Goal: Task Accomplishment & Management: Use online tool/utility

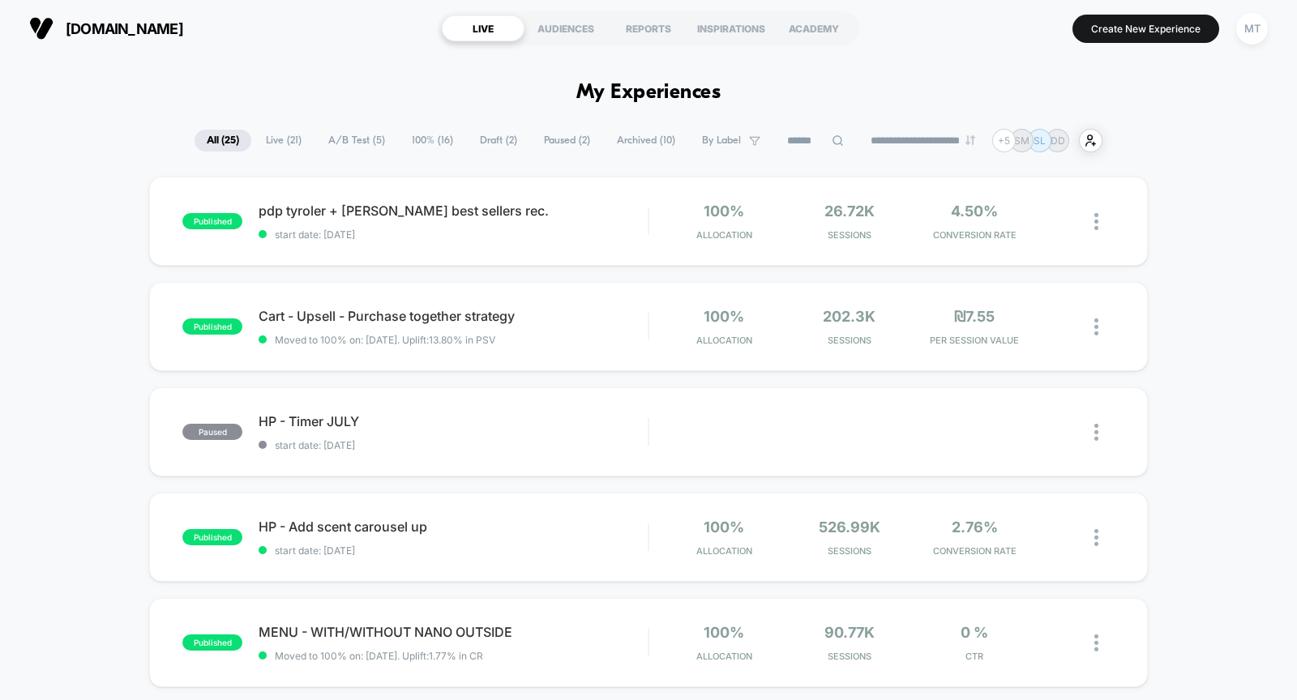
click at [564, 28] on div "AUDIENCES" at bounding box center [565, 28] width 83 height 26
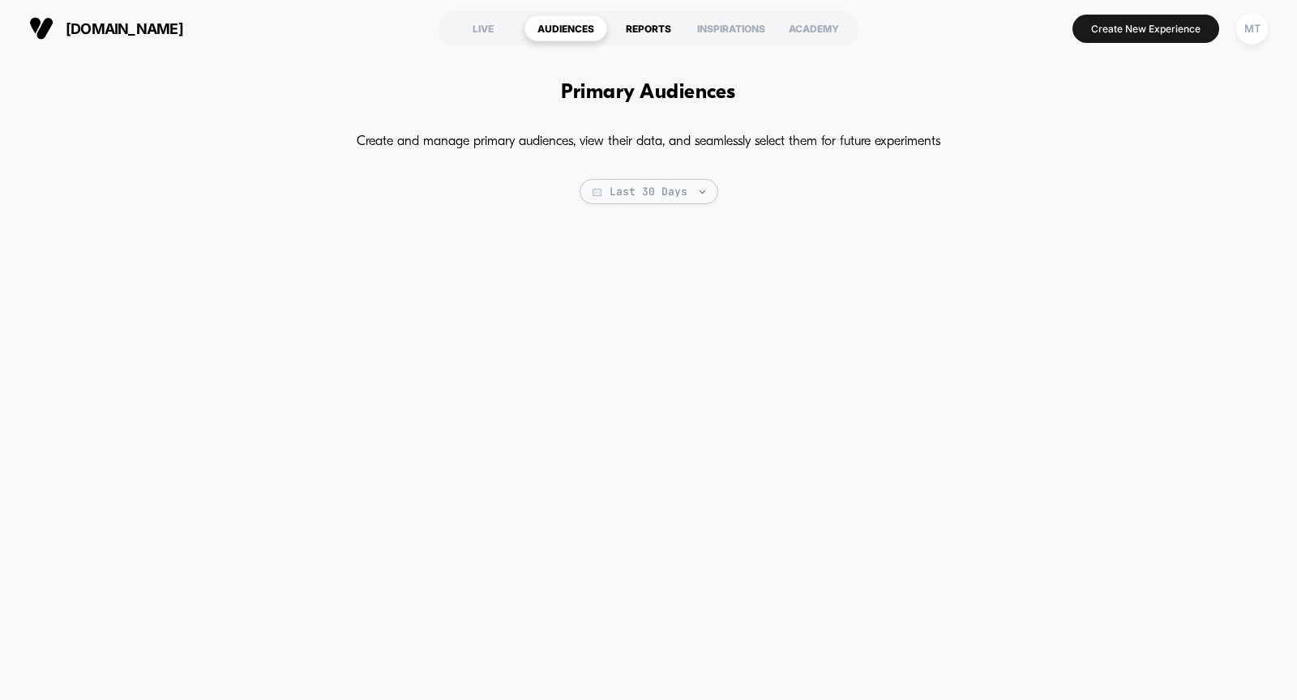
click at [628, 28] on div "REPORTS" at bounding box center [648, 28] width 83 height 26
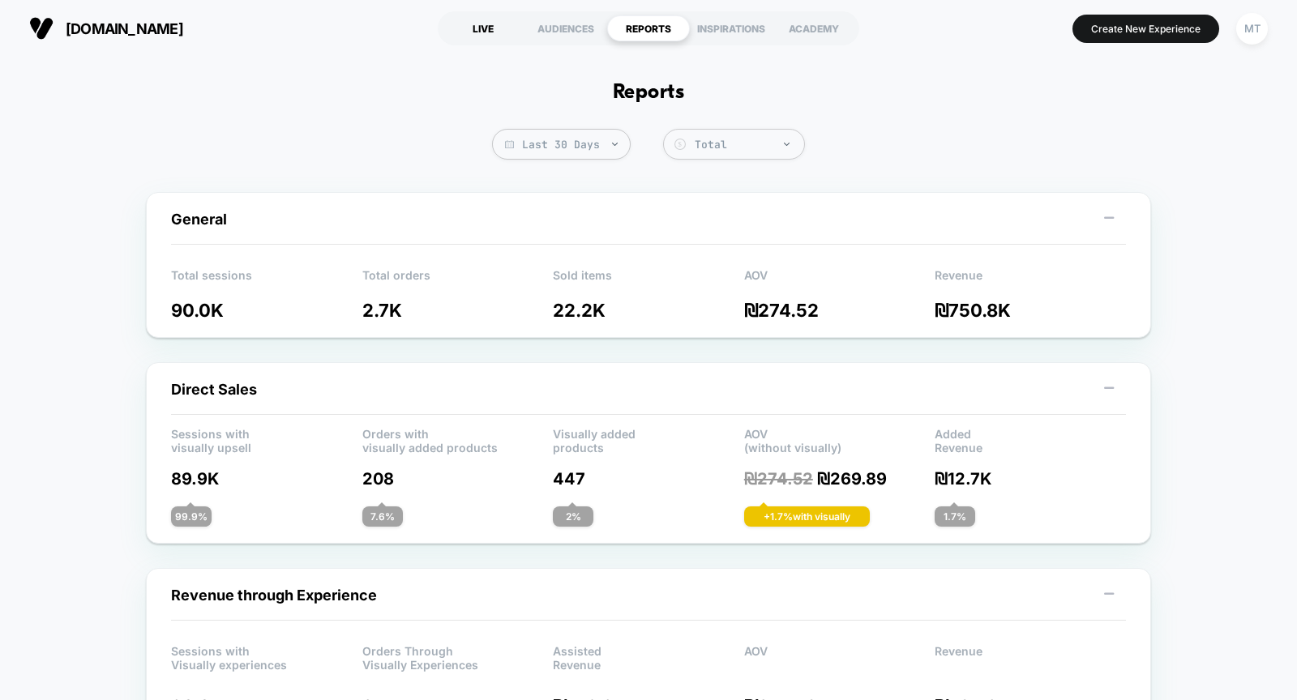
click at [482, 32] on div "LIVE" at bounding box center [483, 28] width 83 height 26
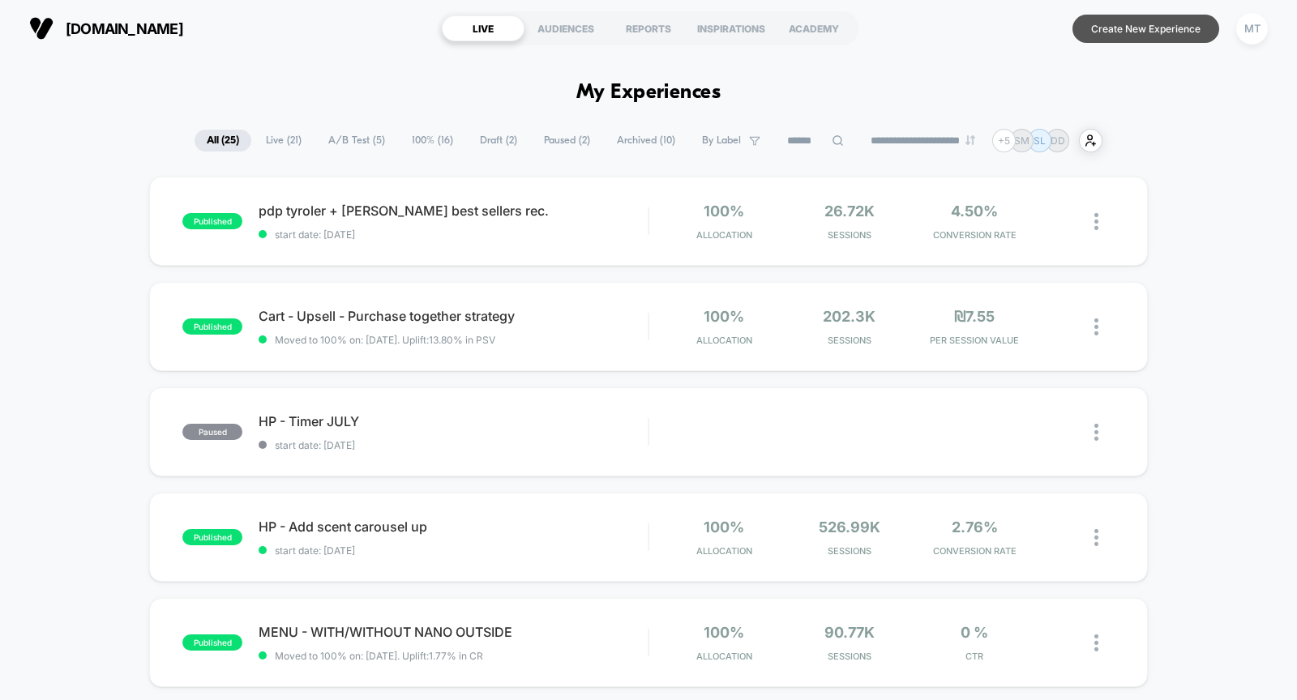
click at [731, 24] on button "Create New Experience" at bounding box center [1145, 29] width 147 height 28
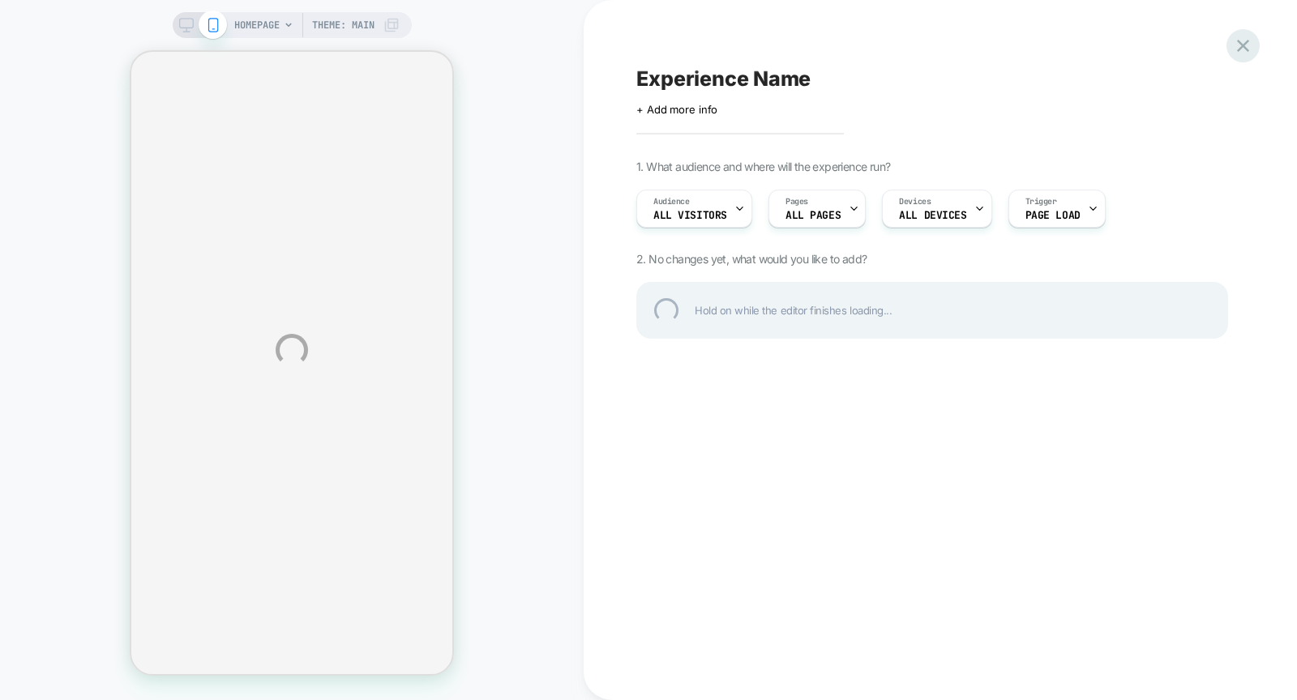
click at [731, 45] on div at bounding box center [1242, 45] width 33 height 33
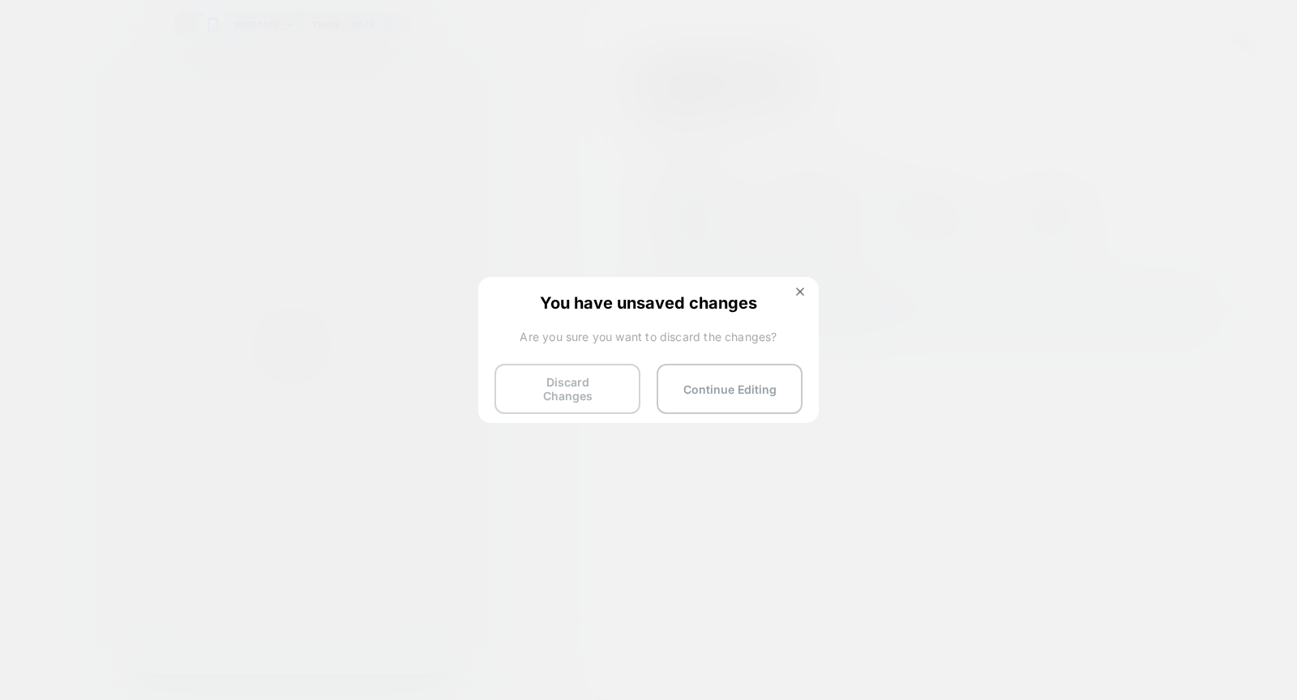
click at [586, 383] on button "Discard Changes" at bounding box center [567, 389] width 146 height 50
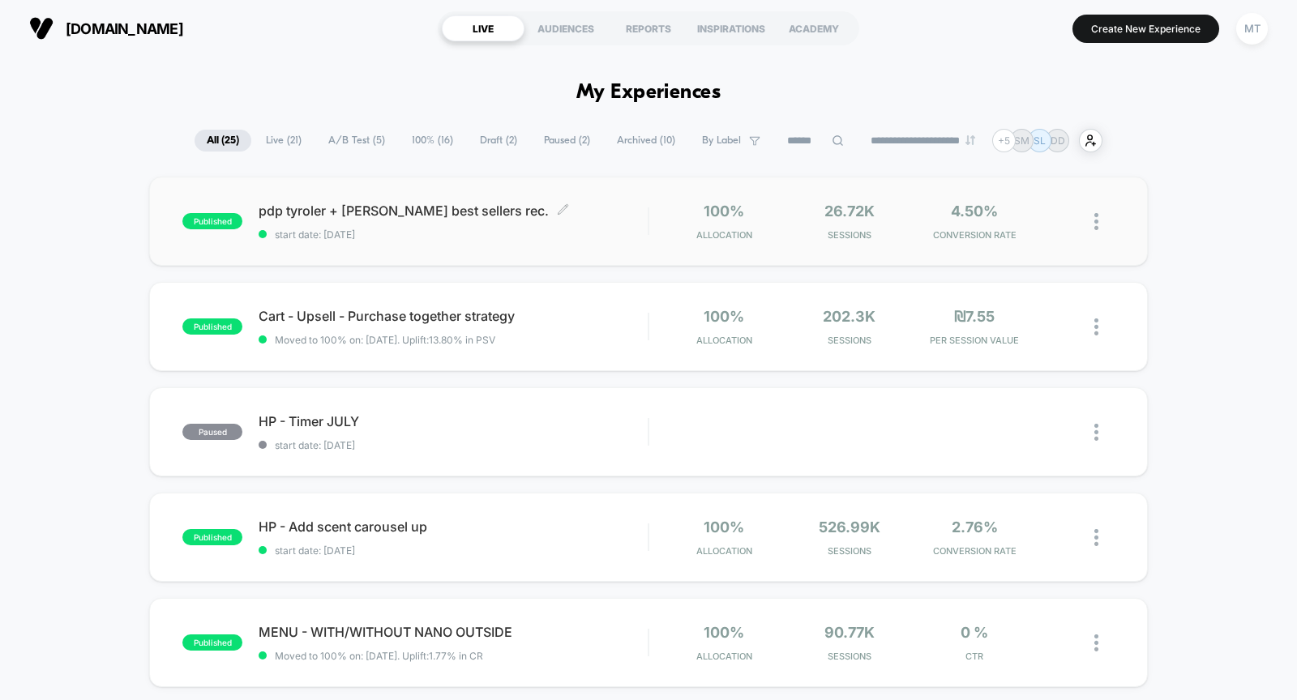
click at [332, 216] on span "pdp tyroler + vivian best sellers rec. Click to edit experience details" at bounding box center [453, 211] width 389 height 16
click at [731, 36] on button "Create New Experience" at bounding box center [1145, 29] width 147 height 28
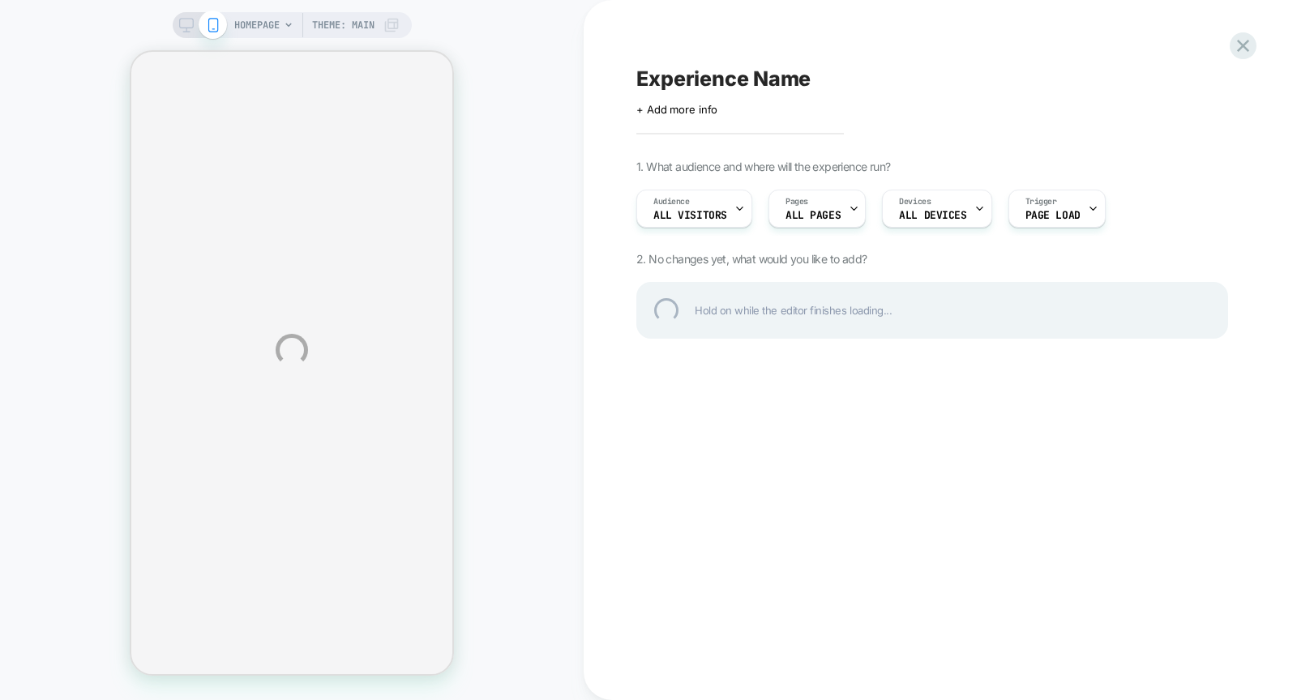
click at [715, 212] on div "HOMEPAGE Theme: MAIN Experience Name Click to edit experience details + Add mor…" at bounding box center [648, 350] width 1297 height 700
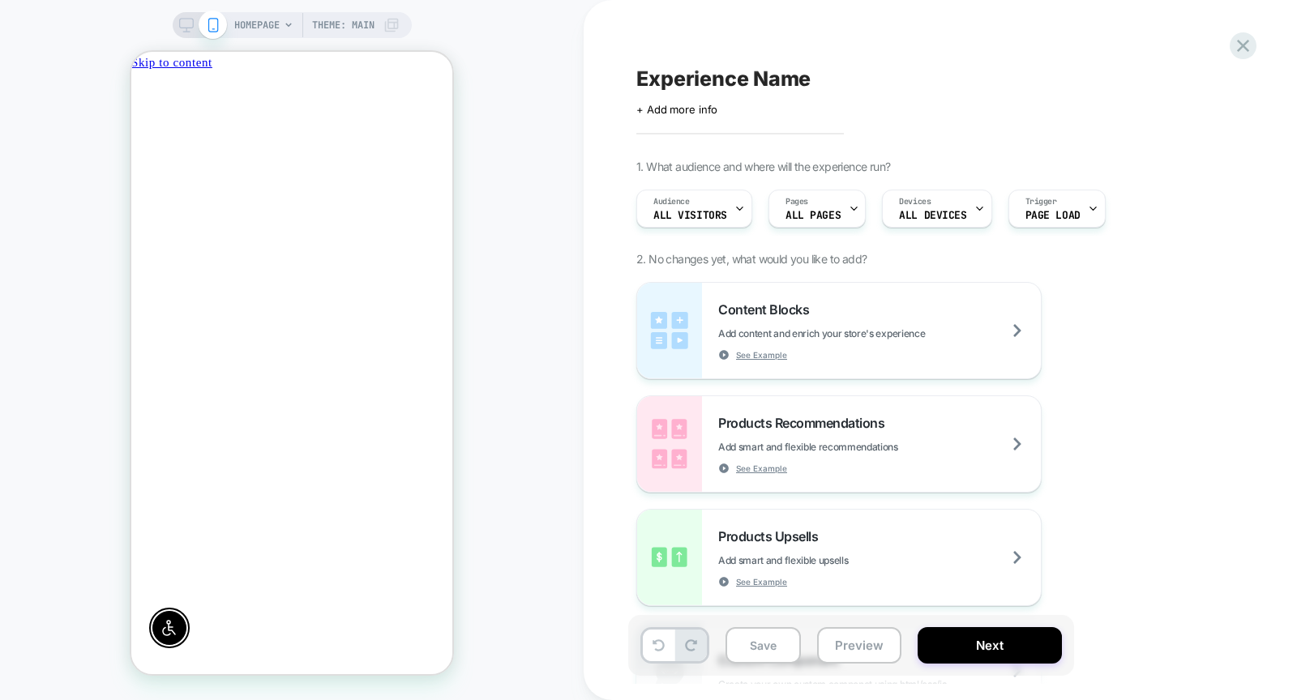
scroll to position [0, -643]
click at [715, 212] on span "All Visitors" at bounding box center [690, 215] width 74 height 11
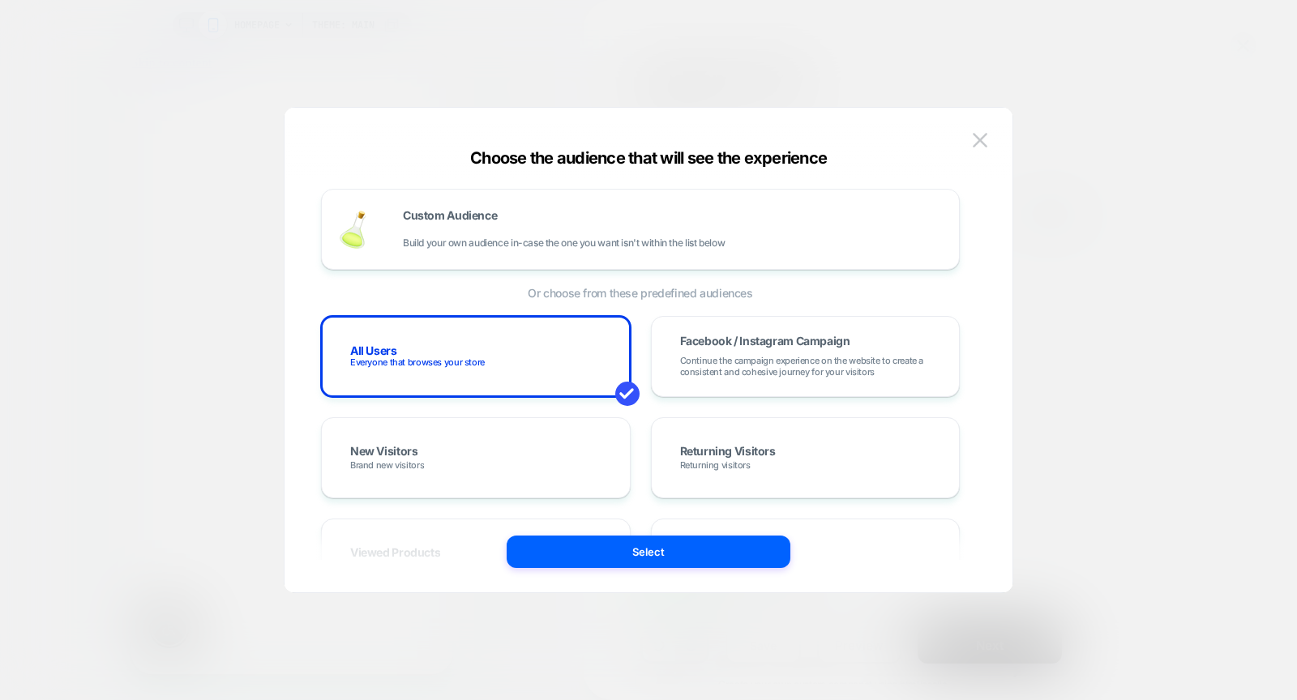
scroll to position [0, 0]
click at [731, 135] on img at bounding box center [980, 140] width 15 height 14
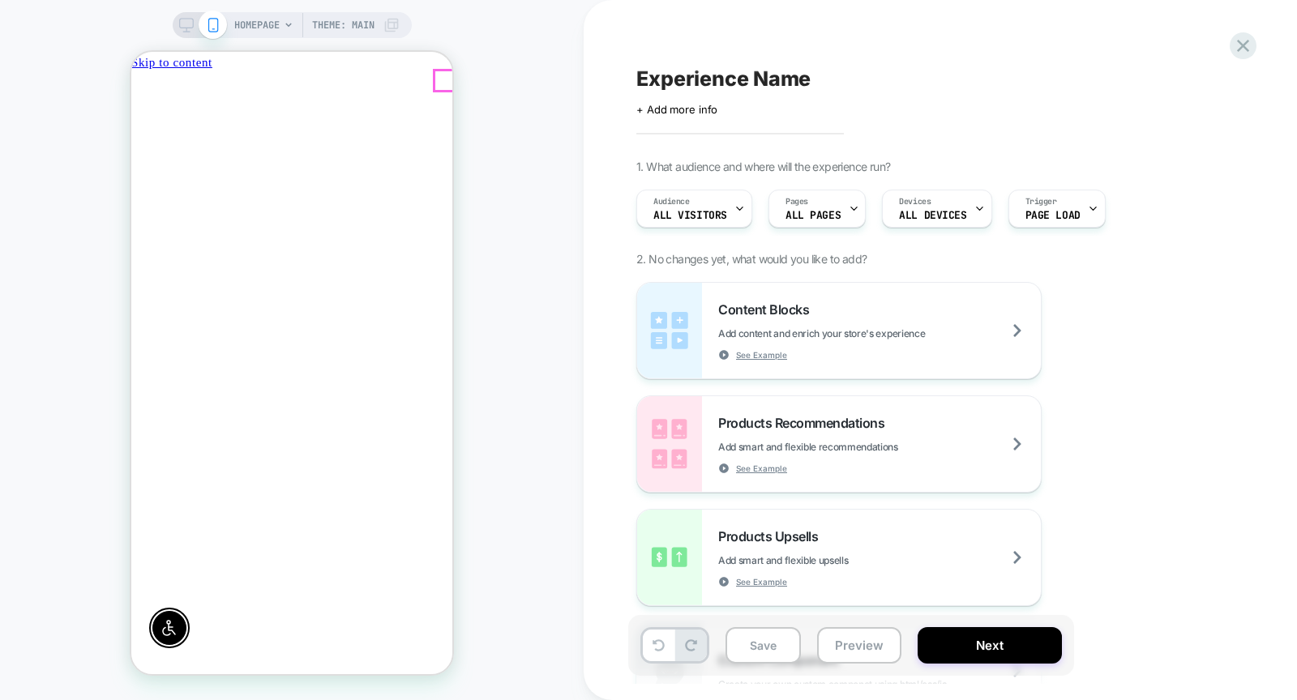
click at [152, 110] on icon "Close" at bounding box center [146, 117] width 14 height 14
click at [731, 319] on div "Content Blocks Add content and enrich your store's experience See Example" at bounding box center [879, 331] width 323 height 59
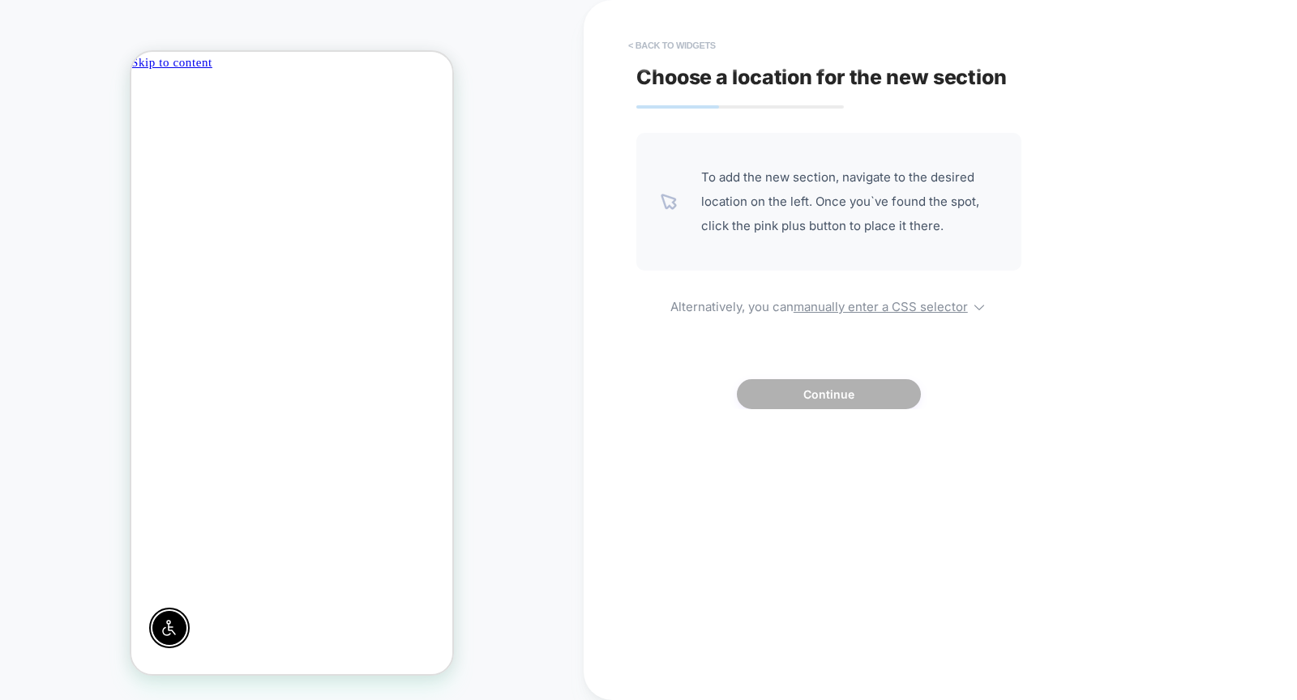
click at [647, 41] on button "< Back to widgets" at bounding box center [672, 45] width 104 height 26
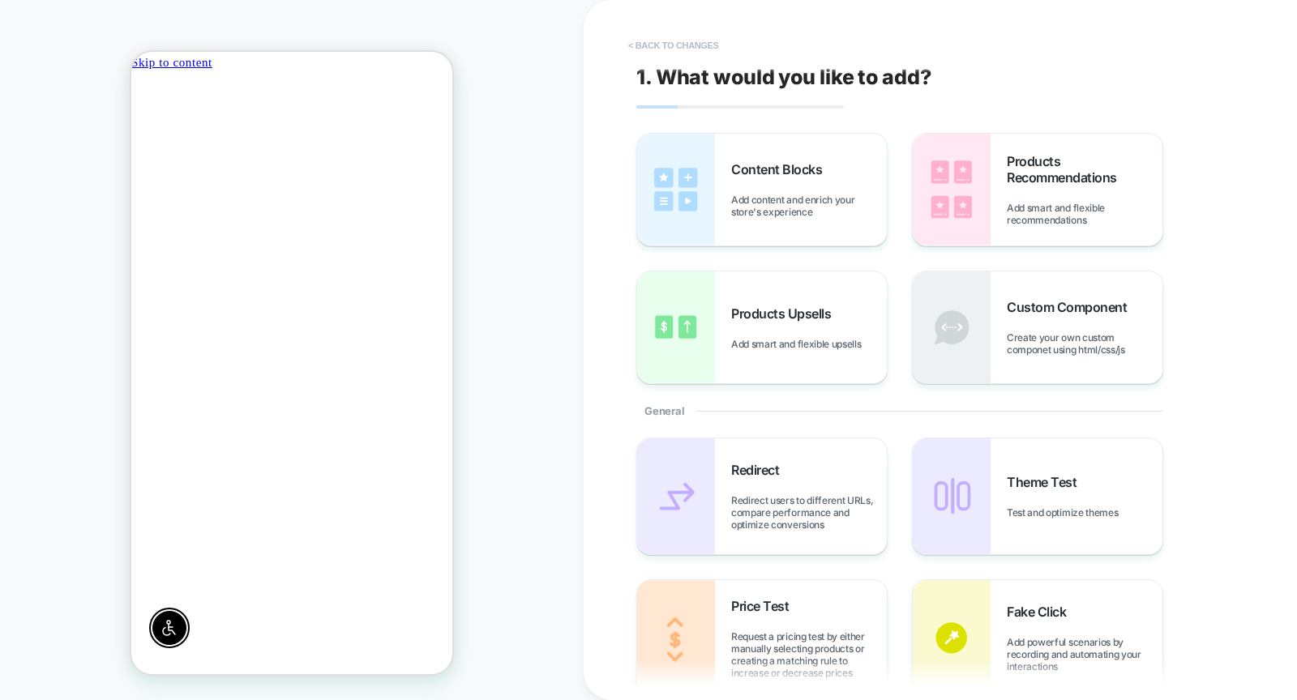
scroll to position [0, -643]
click at [695, 47] on button "< Back to changes" at bounding box center [673, 45] width 107 height 26
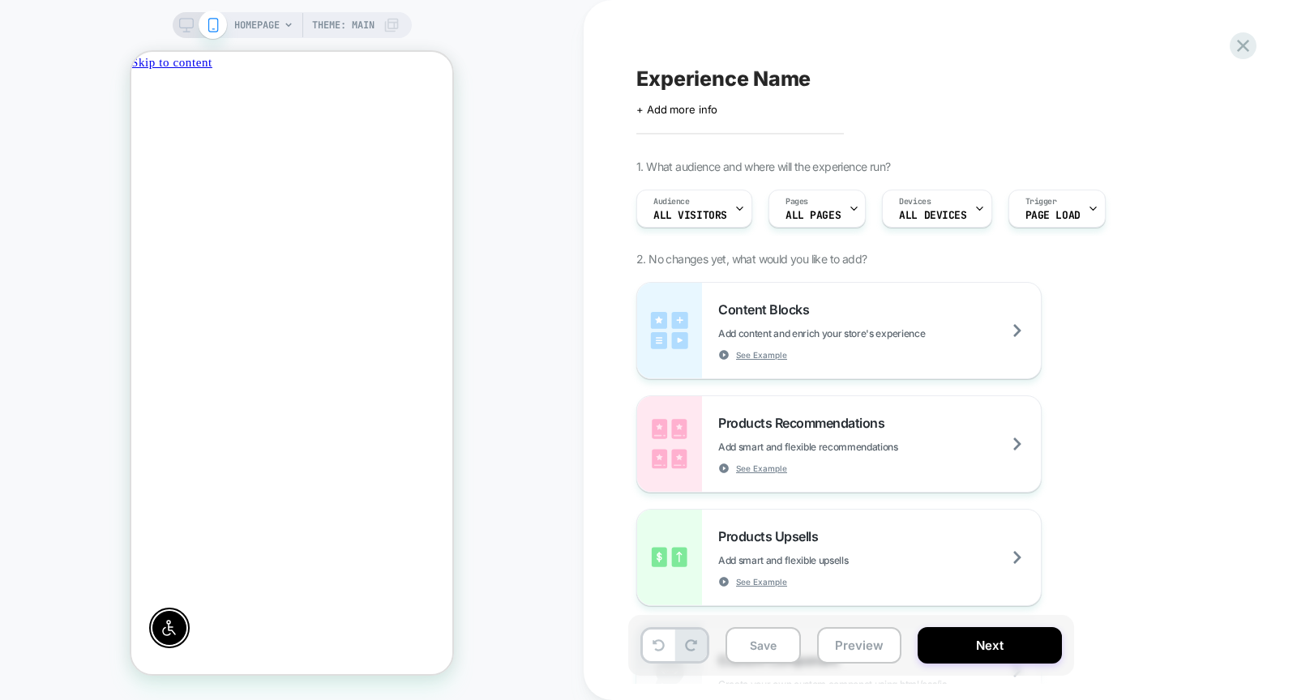
scroll to position [0, -321]
click at [731, 45] on icon at bounding box center [1243, 46] width 12 height 12
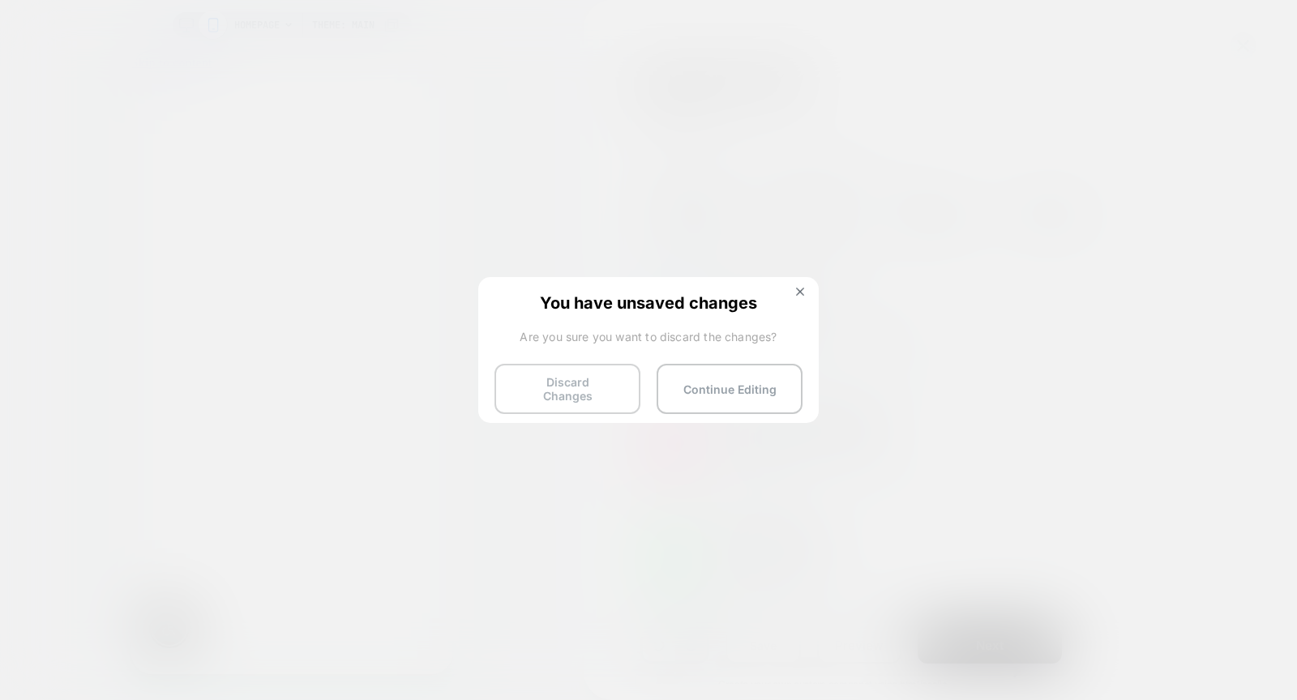
click at [539, 388] on button "Discard Changes" at bounding box center [567, 389] width 146 height 50
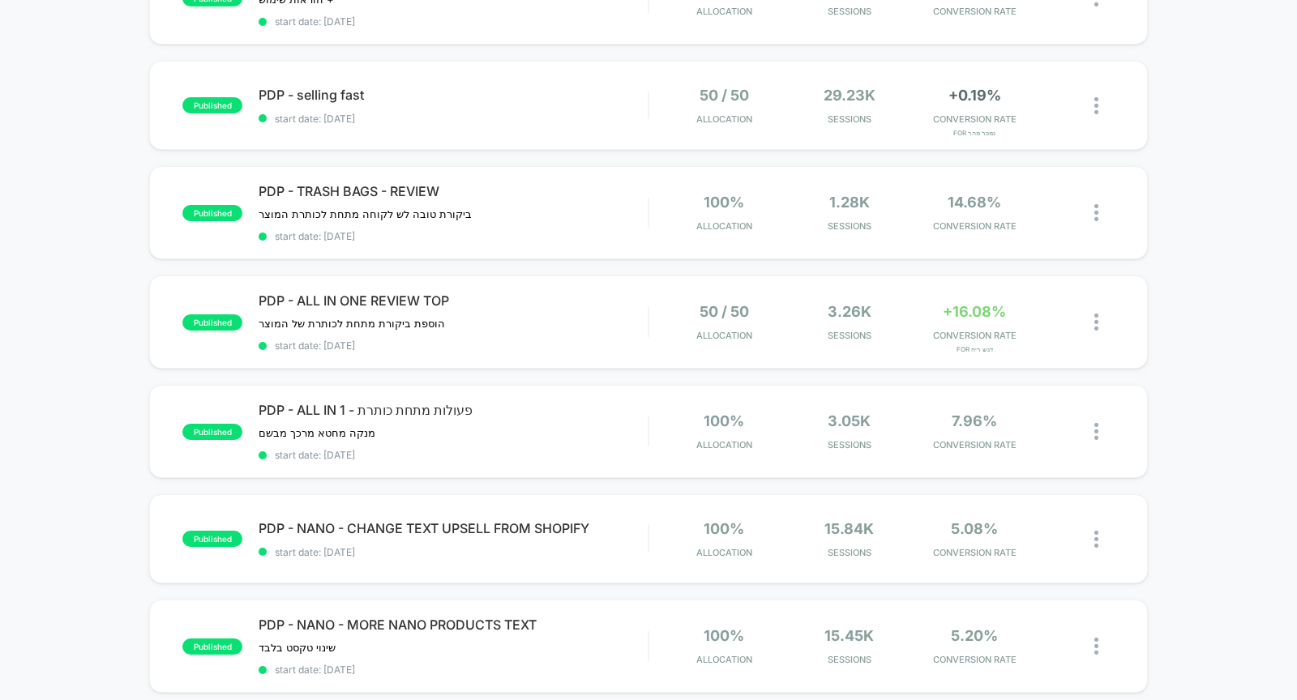
scroll to position [763, 0]
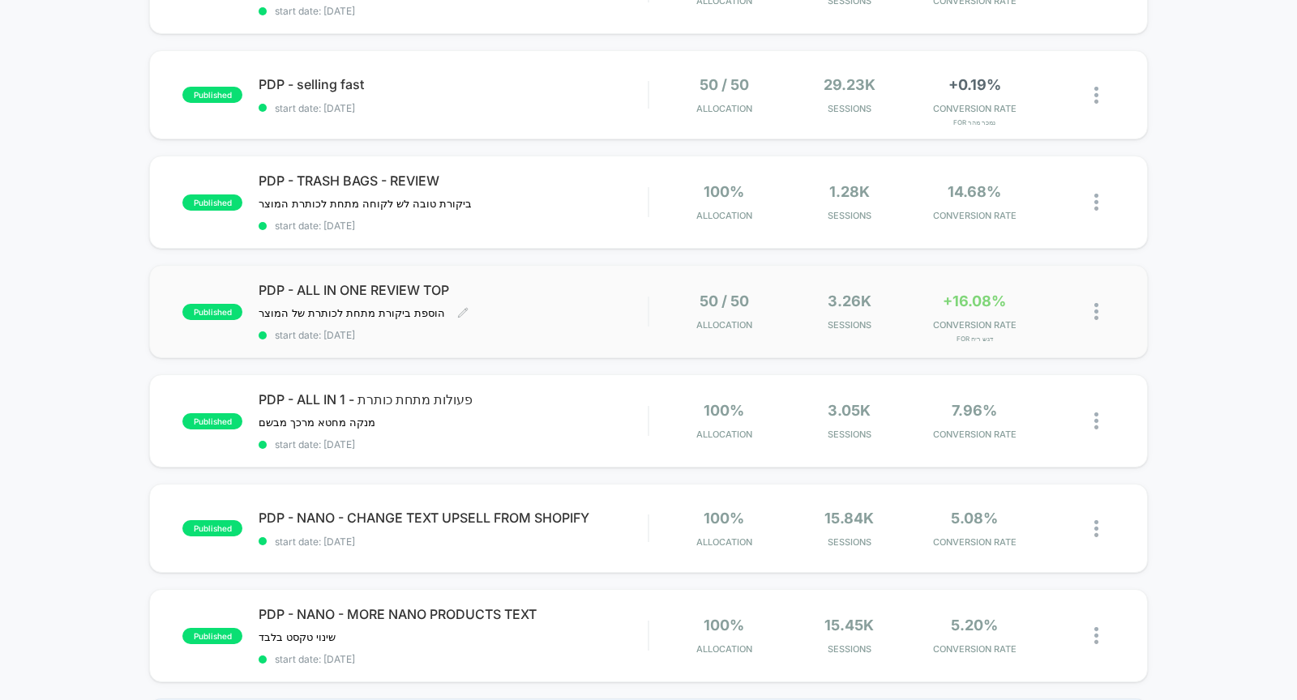
click at [571, 304] on div "PDP - ALL IN ONE REVIEW TOP הוספת ביקורת מתחת לכותרת של המוצר﻿ Click to edit ex…" at bounding box center [453, 311] width 389 height 59
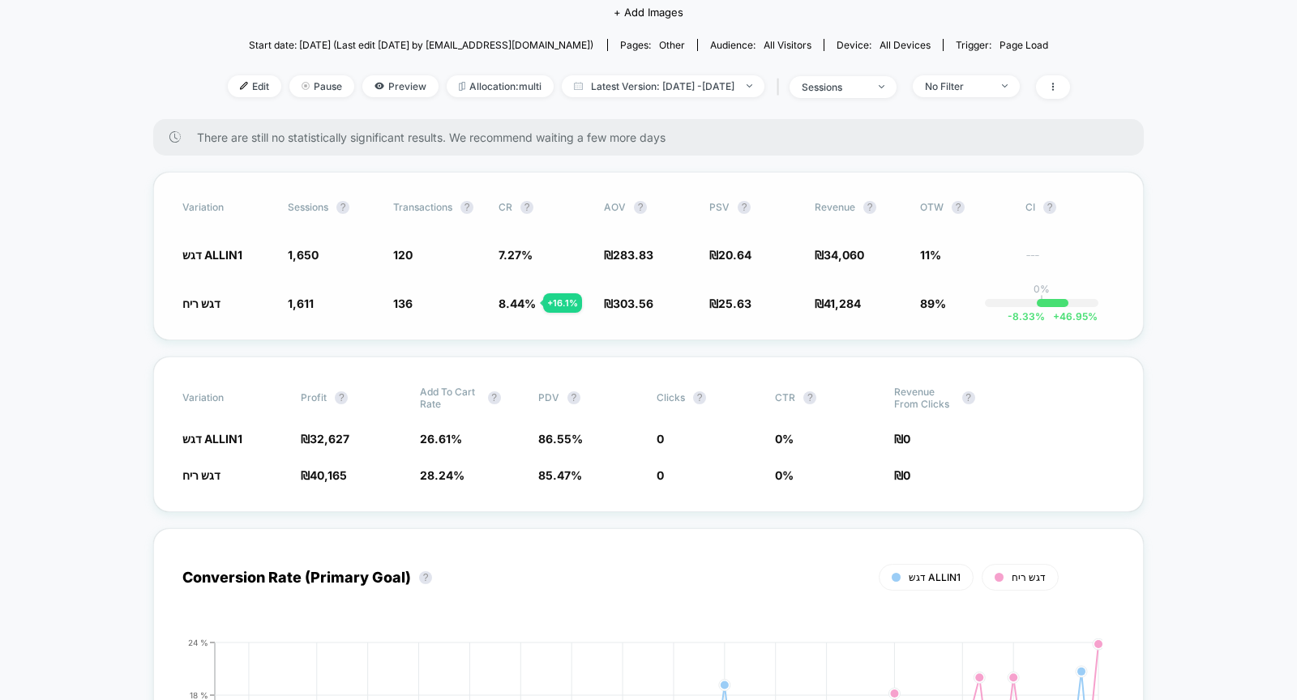
scroll to position [177, 0]
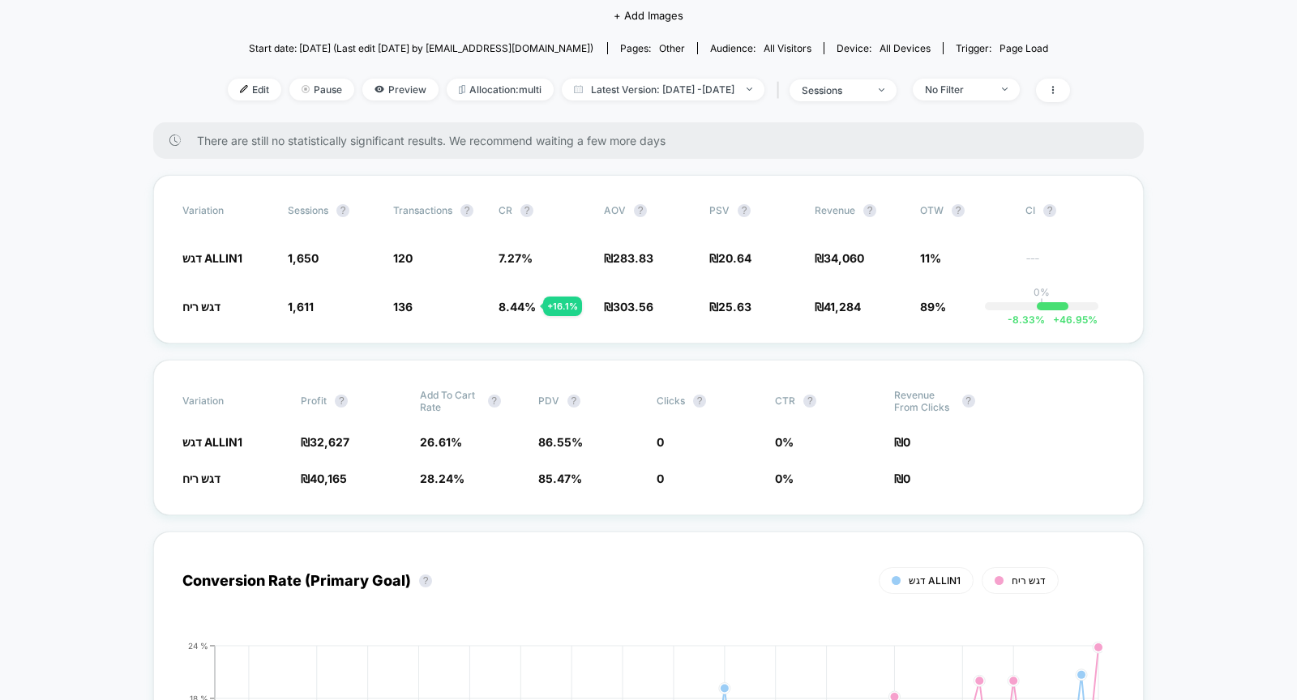
click at [731, 79] on div "| sessions" at bounding box center [835, 91] width 124 height 24
click at [731, 90] on div "sessions" at bounding box center [834, 90] width 65 height 12
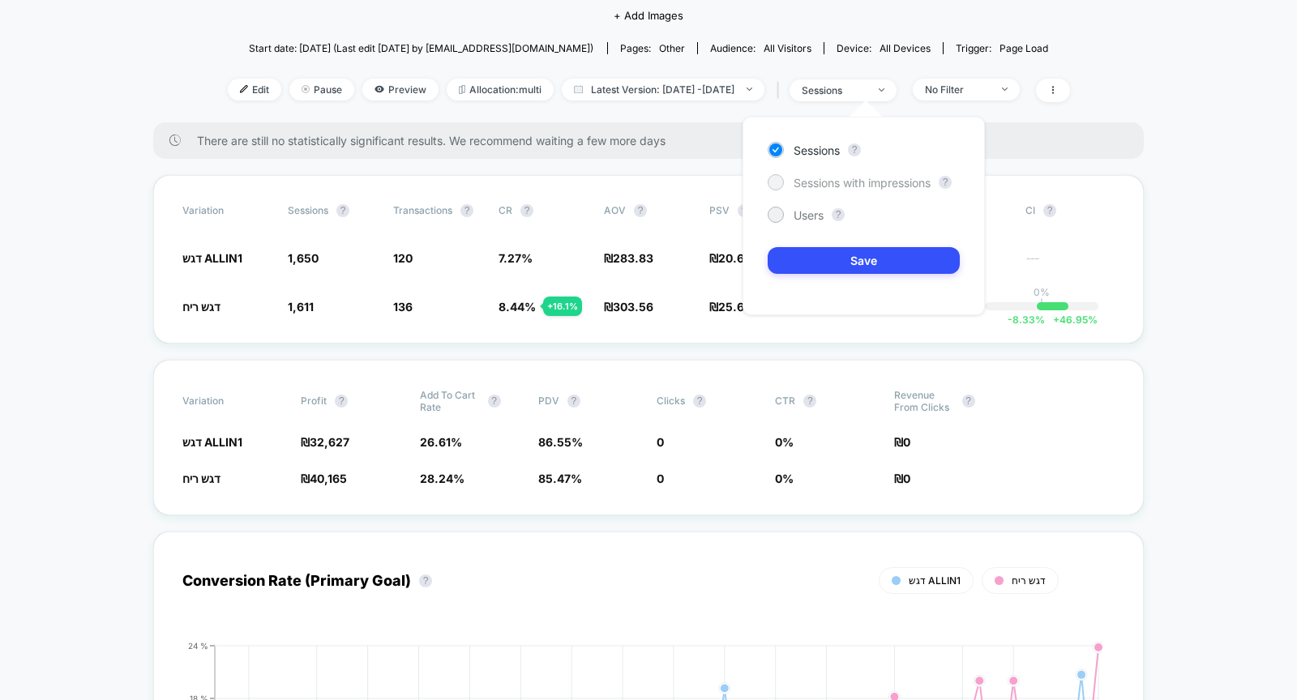
click at [731, 184] on span "Sessions with impressions" at bounding box center [862, 183] width 137 height 14
click at [731, 263] on button "Save" at bounding box center [864, 260] width 192 height 27
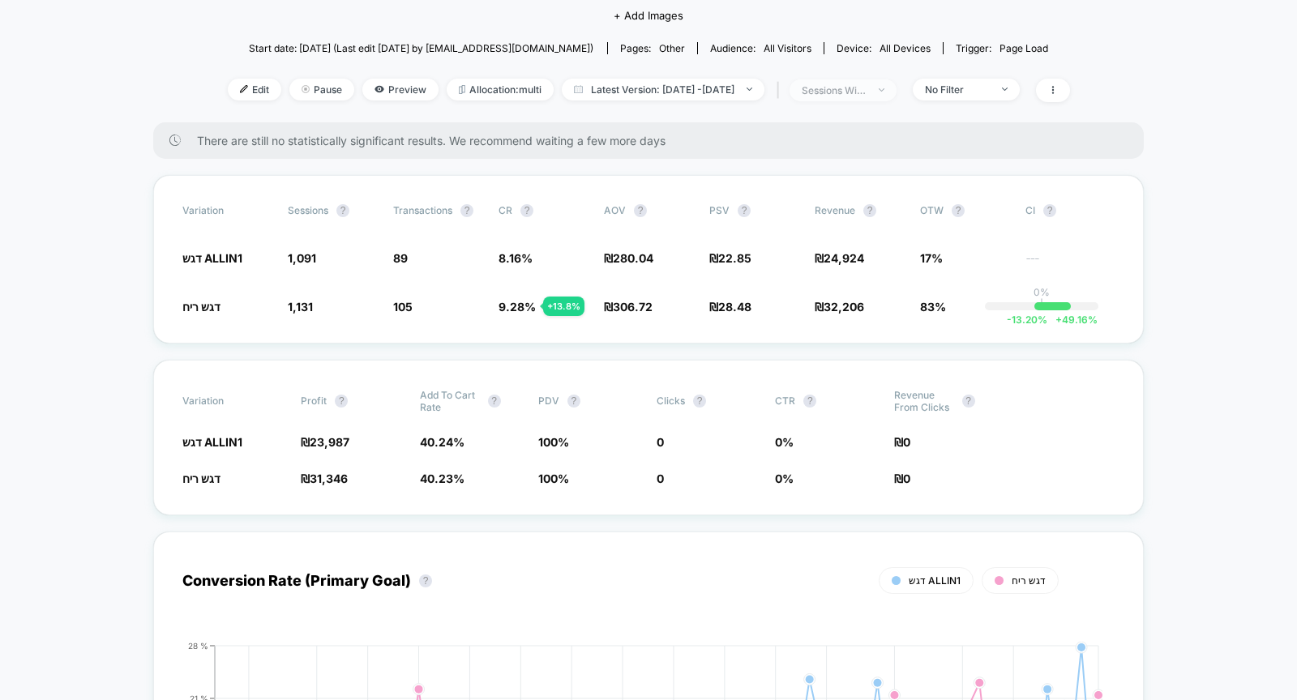
click at [731, 88] on span "sessions with impression" at bounding box center [843, 90] width 107 height 22
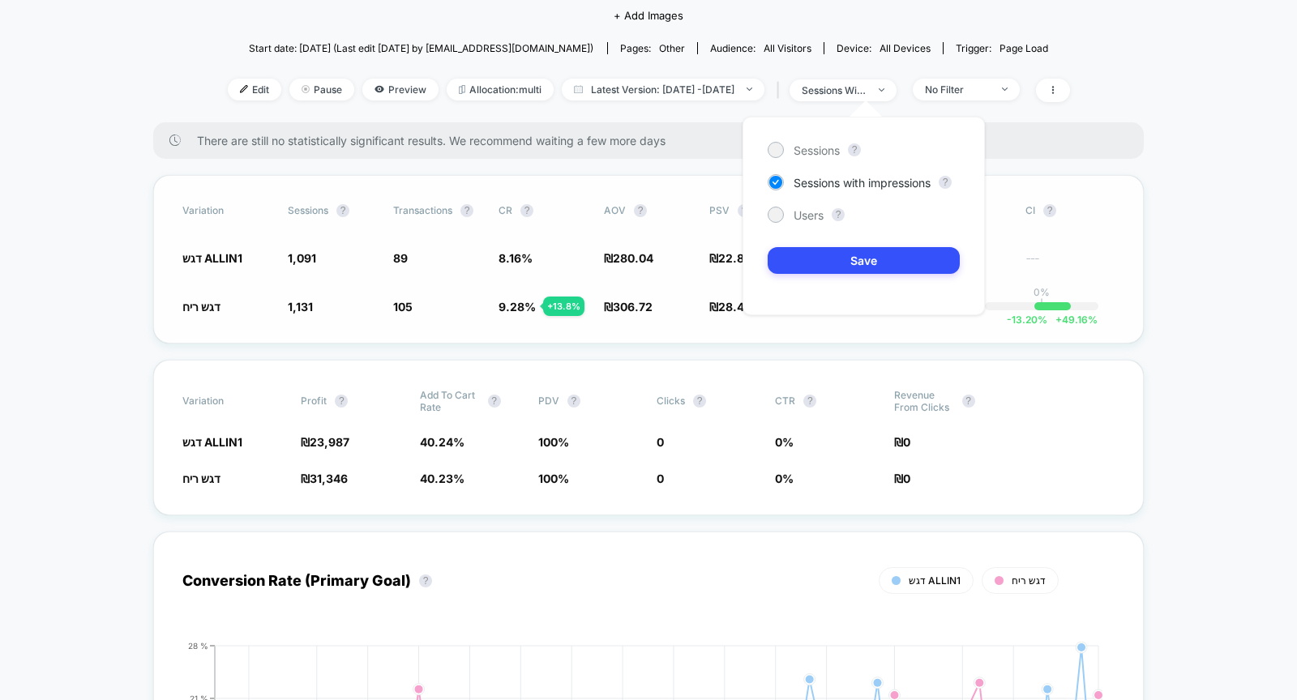
click at [326, 190] on div "Variation Sessions ? Transactions ? CR ? AOV ? PSV ? Revenue ? OTW ? CI ? דגש A…" at bounding box center [648, 259] width 991 height 169
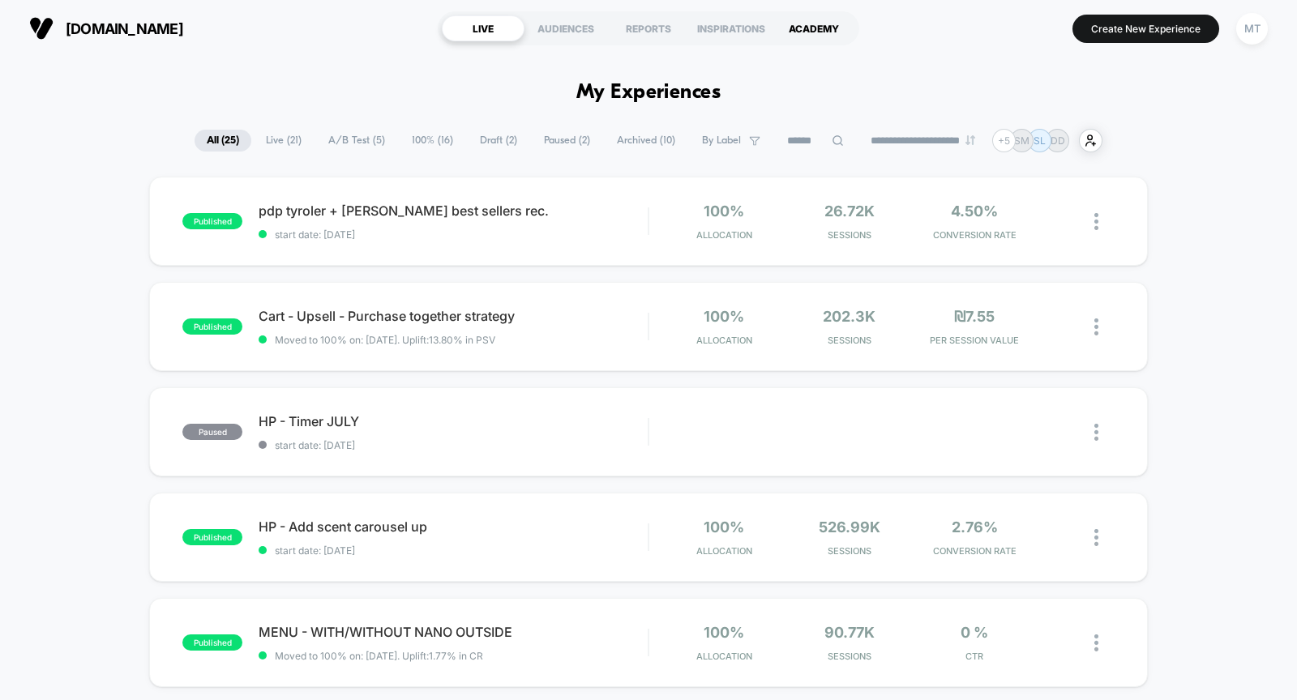
click at [731, 34] on div "ACADEMY" at bounding box center [814, 28] width 83 height 26
click at [723, 25] on div "INSPIRATIONS" at bounding box center [731, 28] width 83 height 26
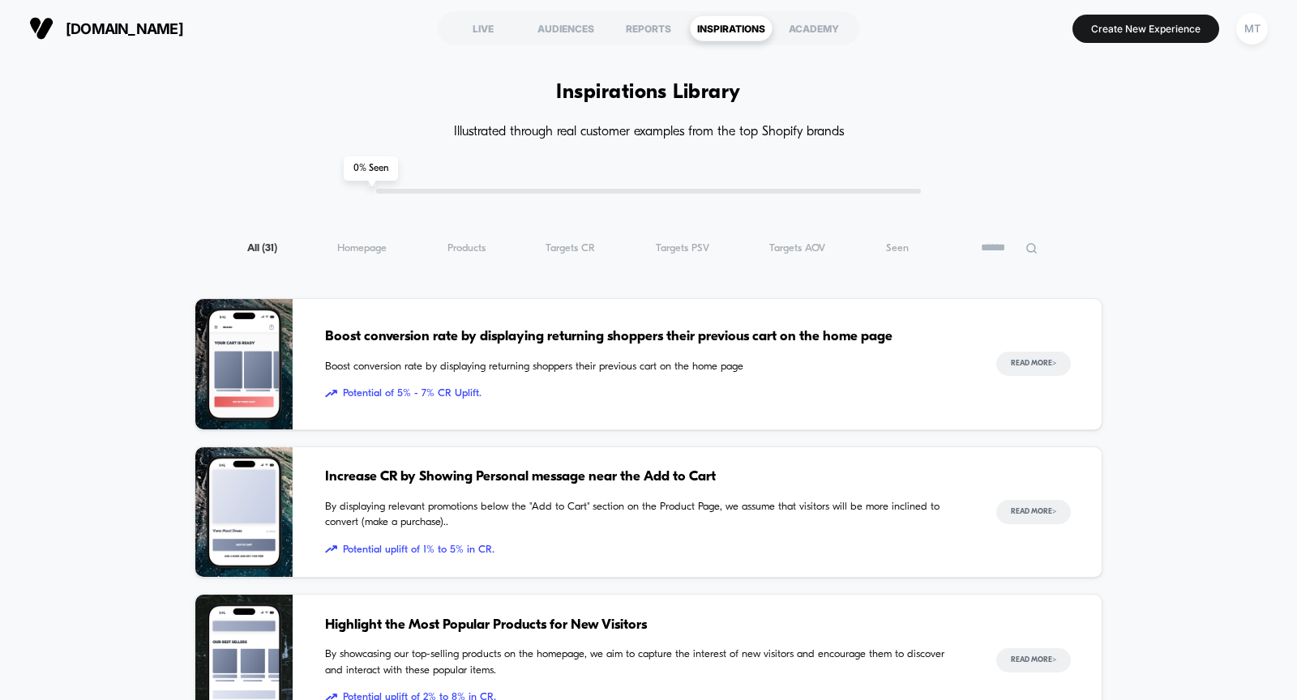
click at [542, 349] on div "Boost conversion rate by displaying returning shoppers their previous cart on t…" at bounding box center [644, 364] width 639 height 131
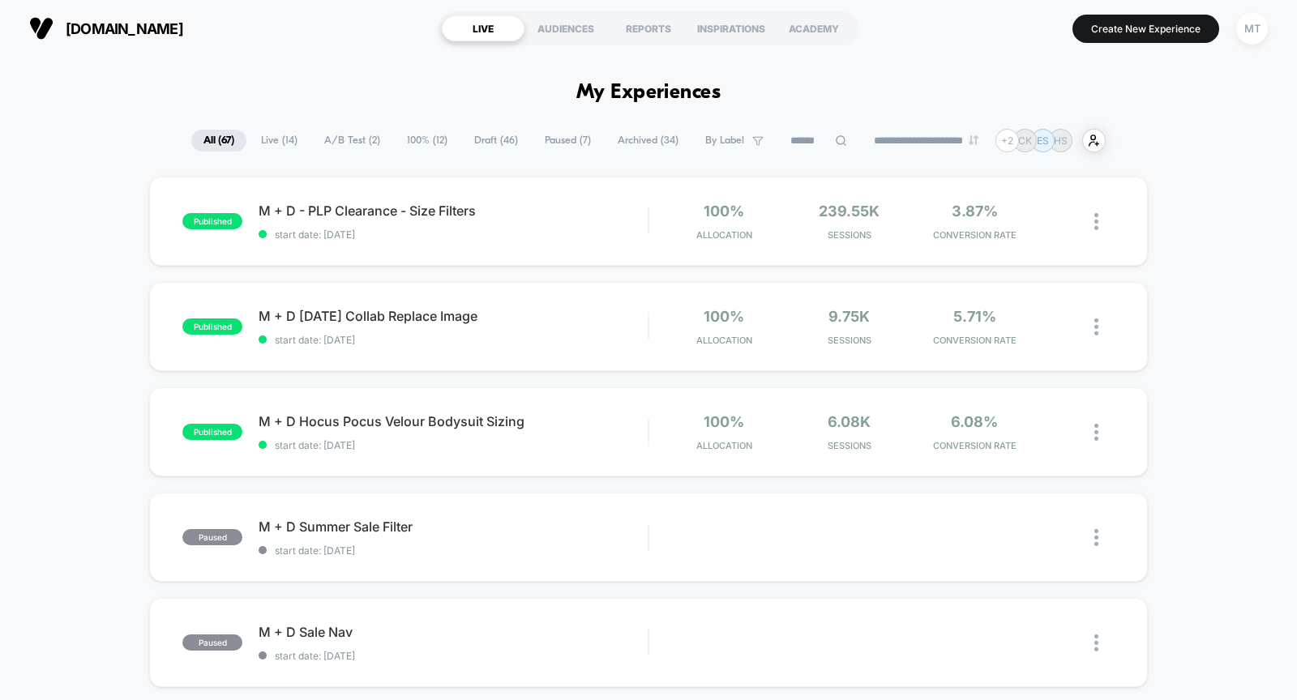
click at [265, 139] on span "Live ( 14 )" at bounding box center [279, 141] width 61 height 22
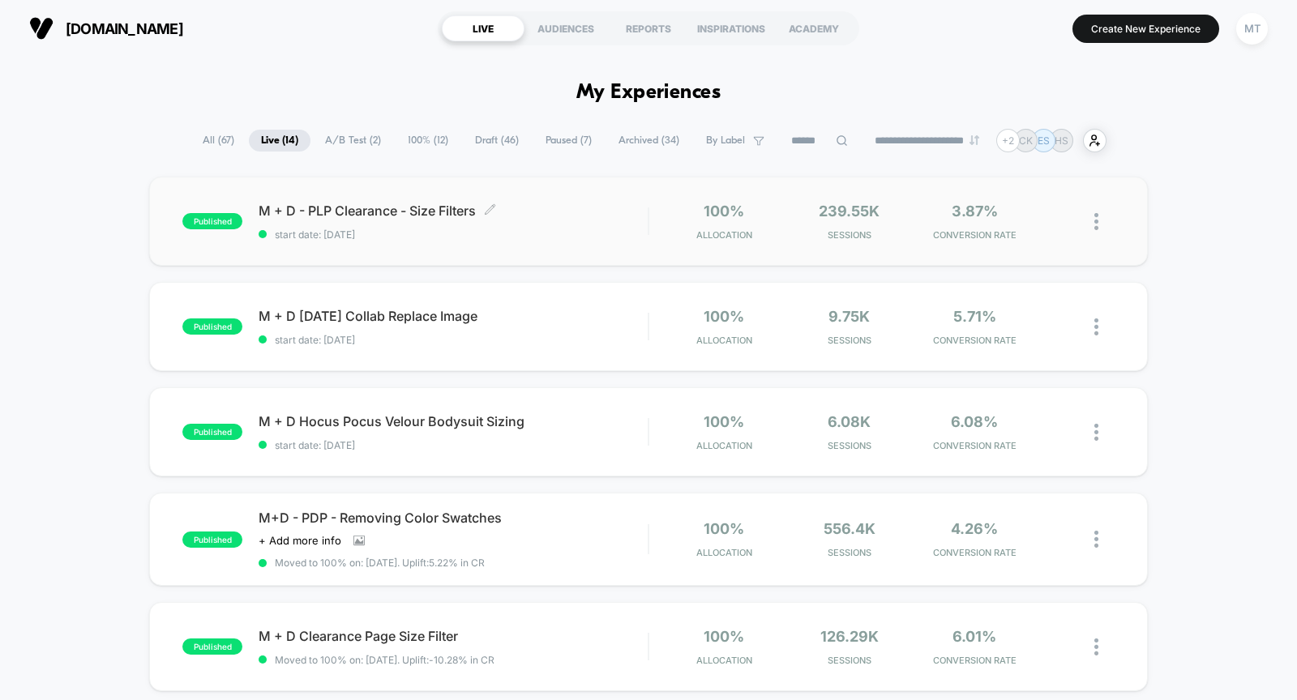
click at [550, 234] on span "start date: [DATE]" at bounding box center [453, 235] width 389 height 12
click at [576, 227] on div "M + D - PLP Clearance - Size Filters Click to edit experience details Click to …" at bounding box center [453, 222] width 389 height 38
click at [495, 205] on icon at bounding box center [490, 209] width 12 height 12
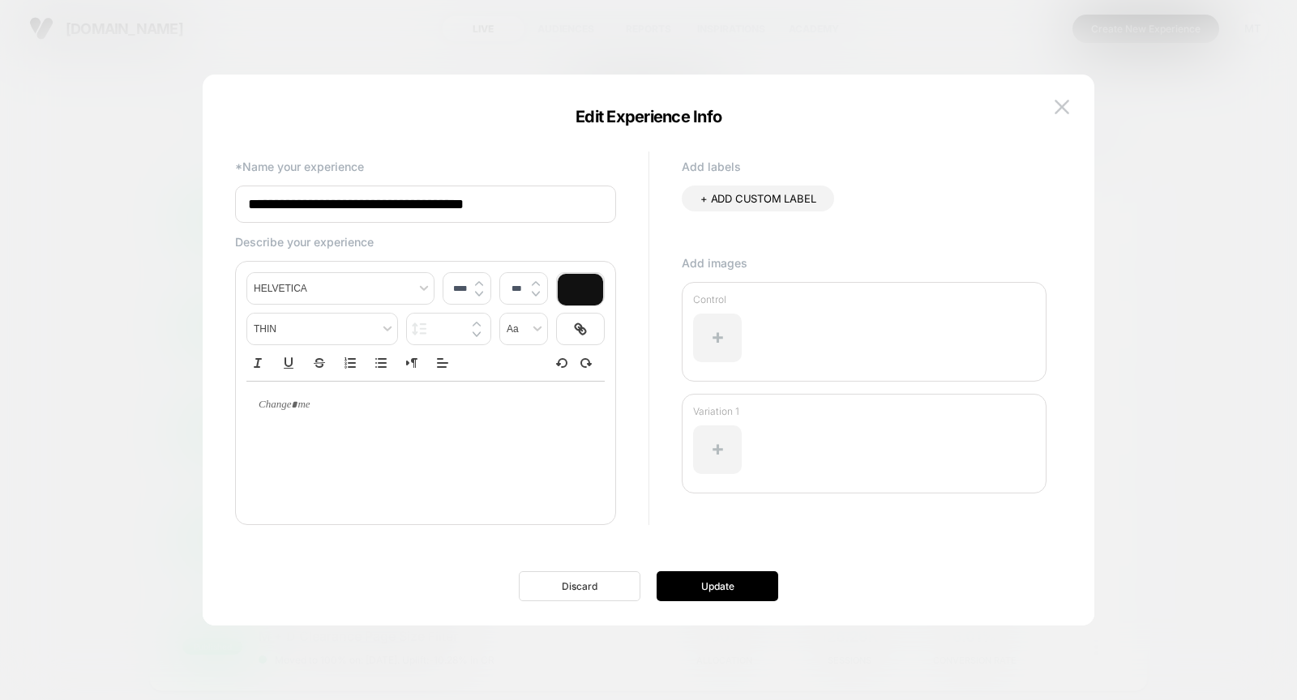
click at [567, 588] on button "Discard" at bounding box center [580, 586] width 122 height 30
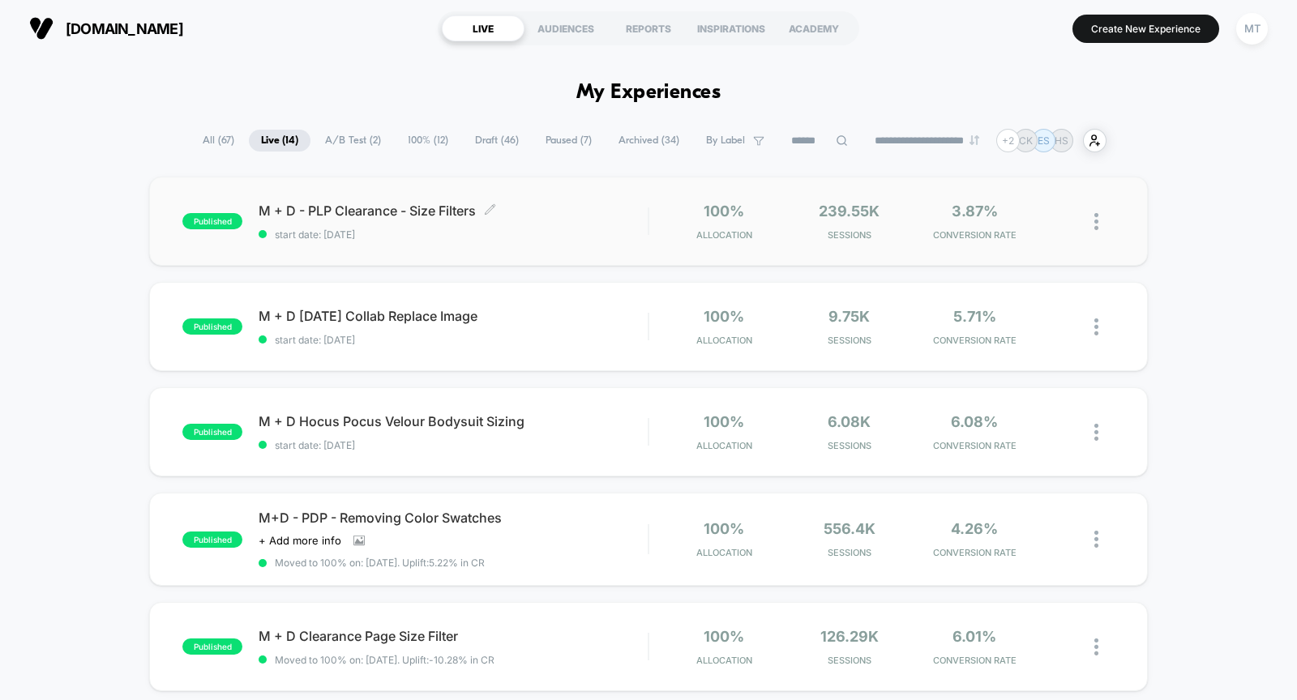
click at [370, 222] on div "M + D - PLP Clearance - Size Filters Click to edit experience details Click to …" at bounding box center [453, 222] width 389 height 38
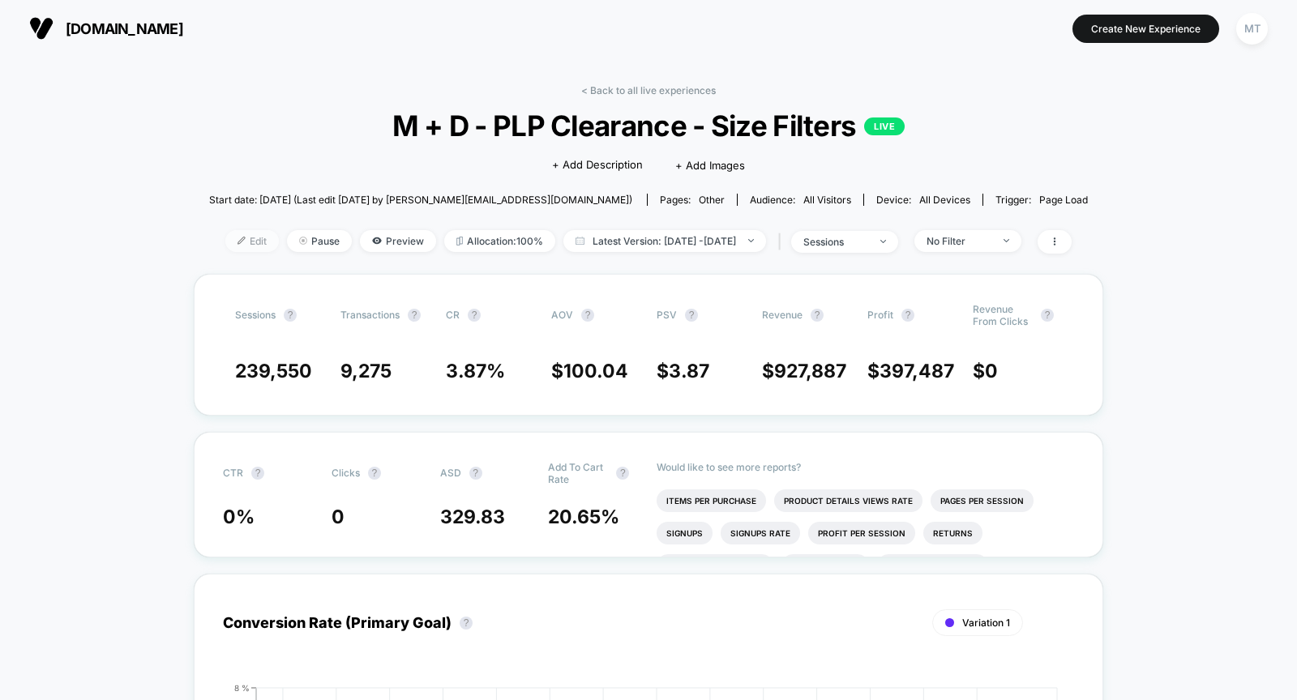
click at [233, 237] on span "Edit" at bounding box center [252, 241] width 54 height 22
